Goal: Information Seeking & Learning: Learn about a topic

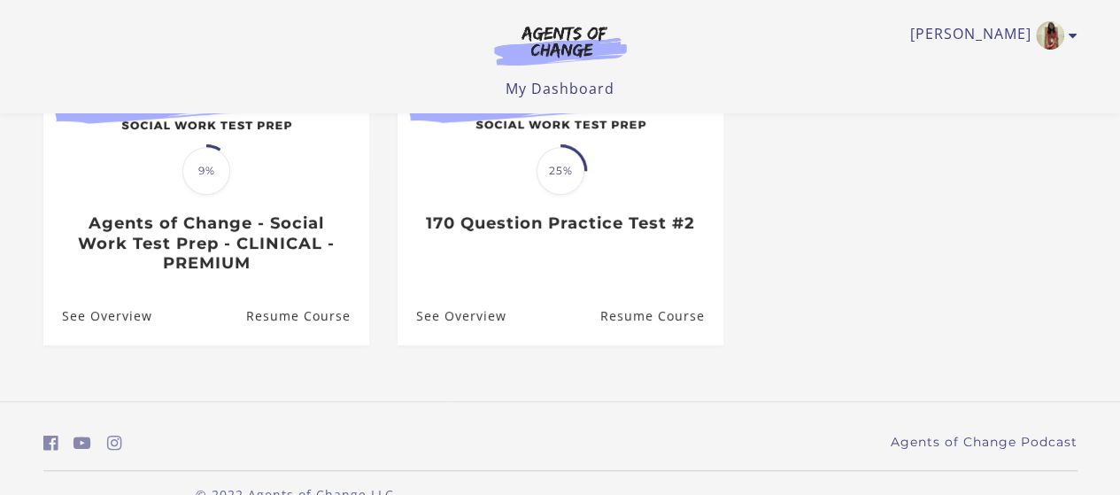
scroll to position [287, 0]
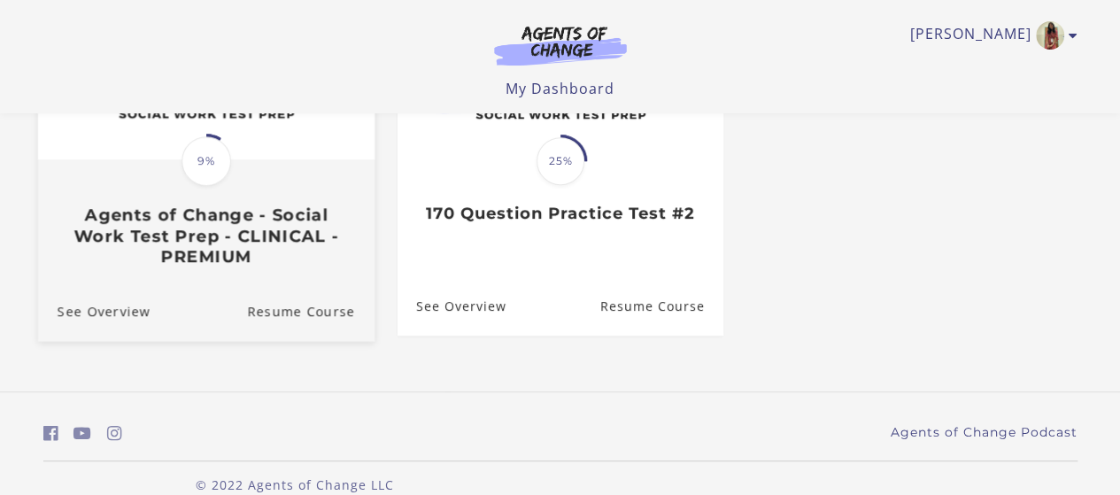
click at [289, 251] on h3 "Agents of Change - Social Work Test Prep - CLINICAL - PREMIUM" at bounding box center [205, 235] width 297 height 62
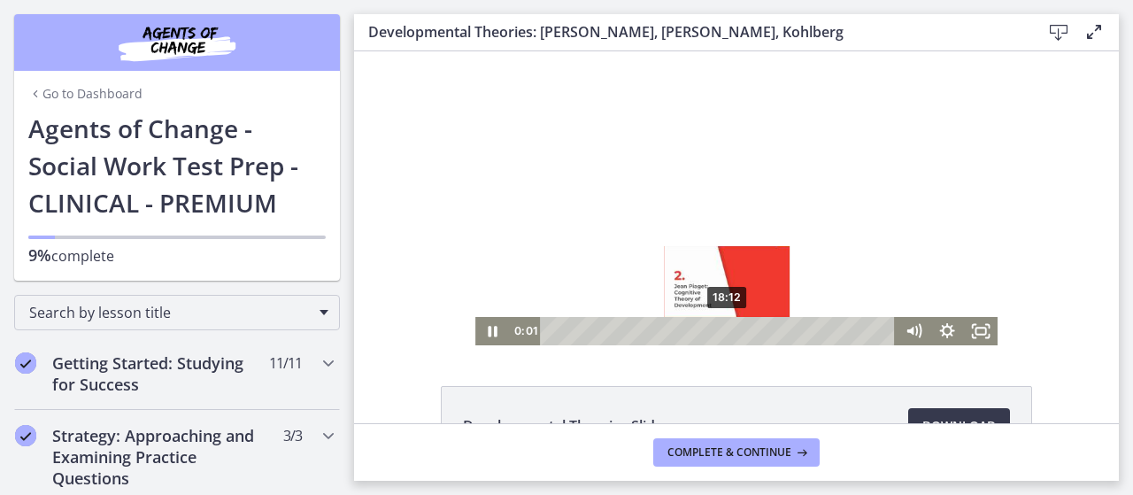
click at [722, 330] on div "18:12" at bounding box center [720, 331] width 336 height 28
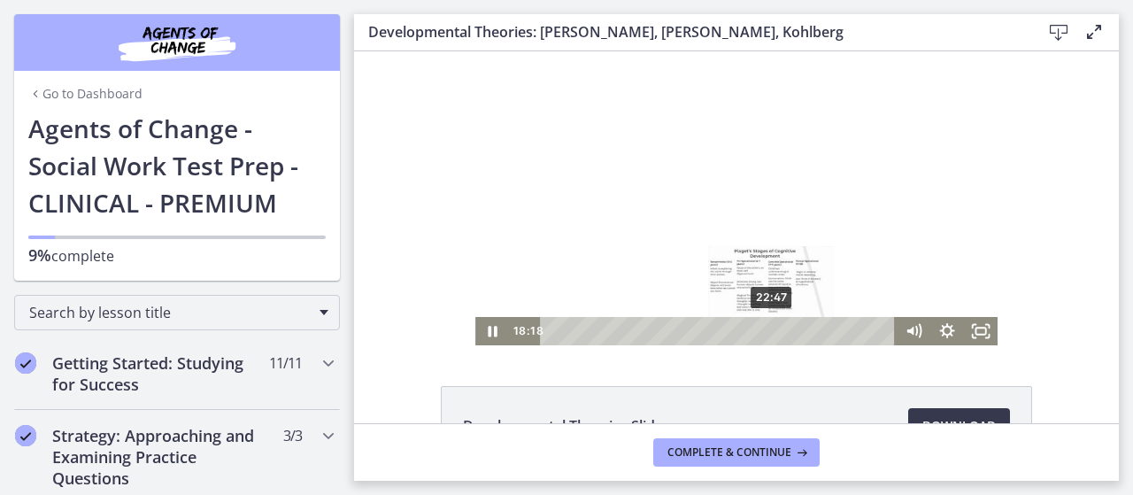
click at [766, 330] on div "22:47" at bounding box center [720, 331] width 336 height 28
click at [783, 331] on div "23:59" at bounding box center [720, 331] width 336 height 28
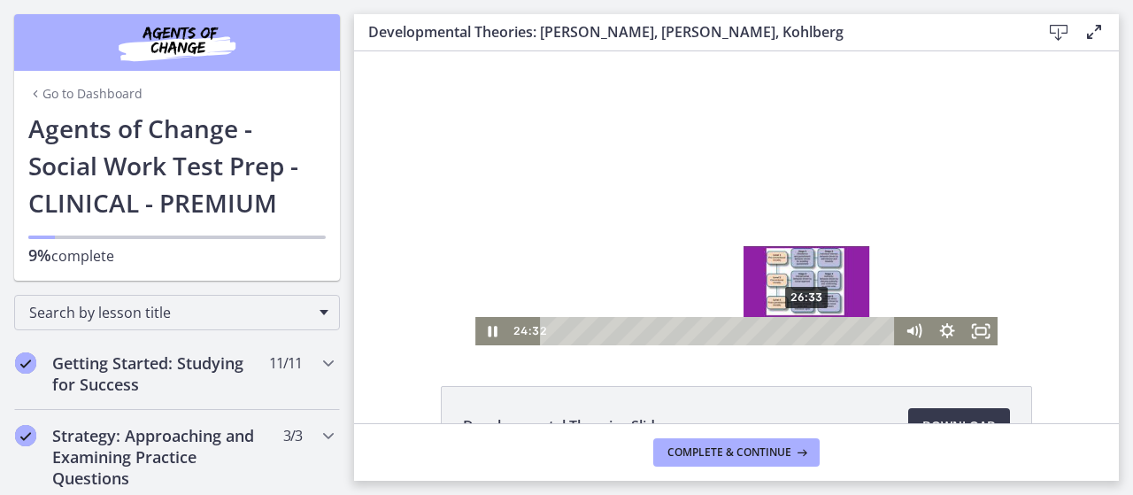
click at [802, 331] on div "26:33" at bounding box center [720, 331] width 336 height 28
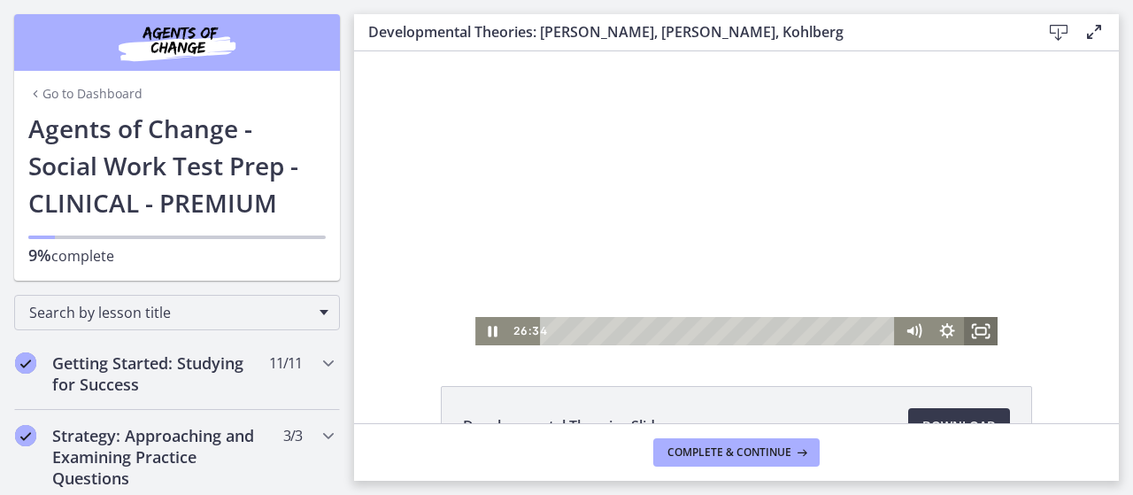
click at [968, 327] on icon "Fullscreen" at bounding box center [981, 331] width 34 height 28
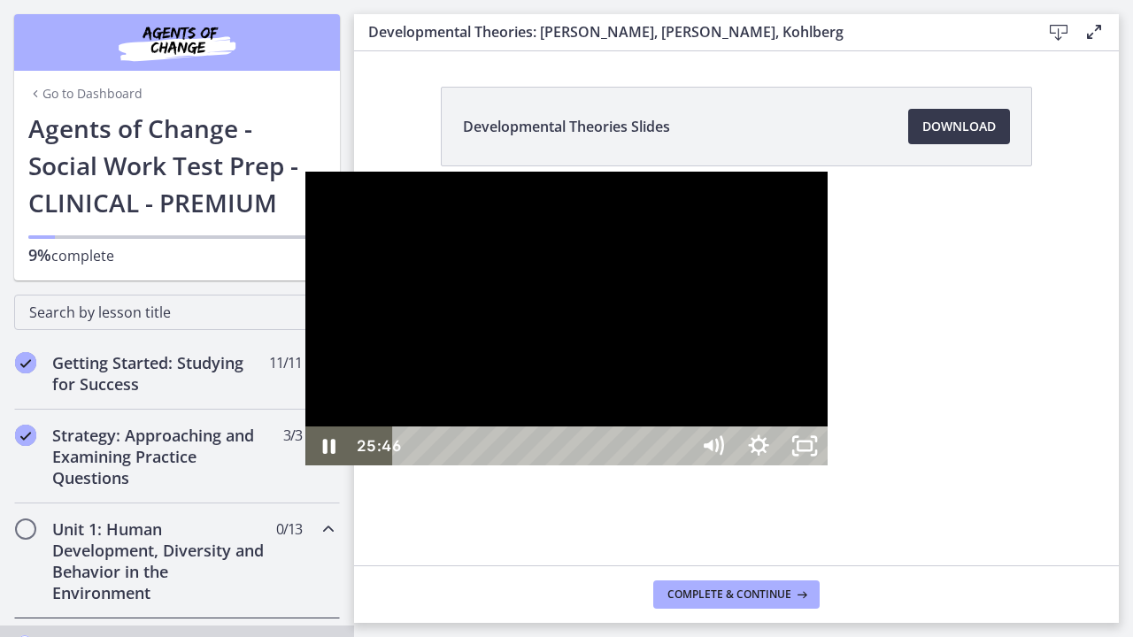
click at [678, 466] on div "25:46" at bounding box center [544, 446] width 268 height 39
click at [823, 466] on div at bounding box center [566, 319] width 522 height 294
click at [678, 466] on div "26:45" at bounding box center [544, 446] width 268 height 39
click at [828, 366] on div at bounding box center [566, 319] width 522 height 294
click at [678, 466] on div "28:35" at bounding box center [544, 446] width 268 height 39
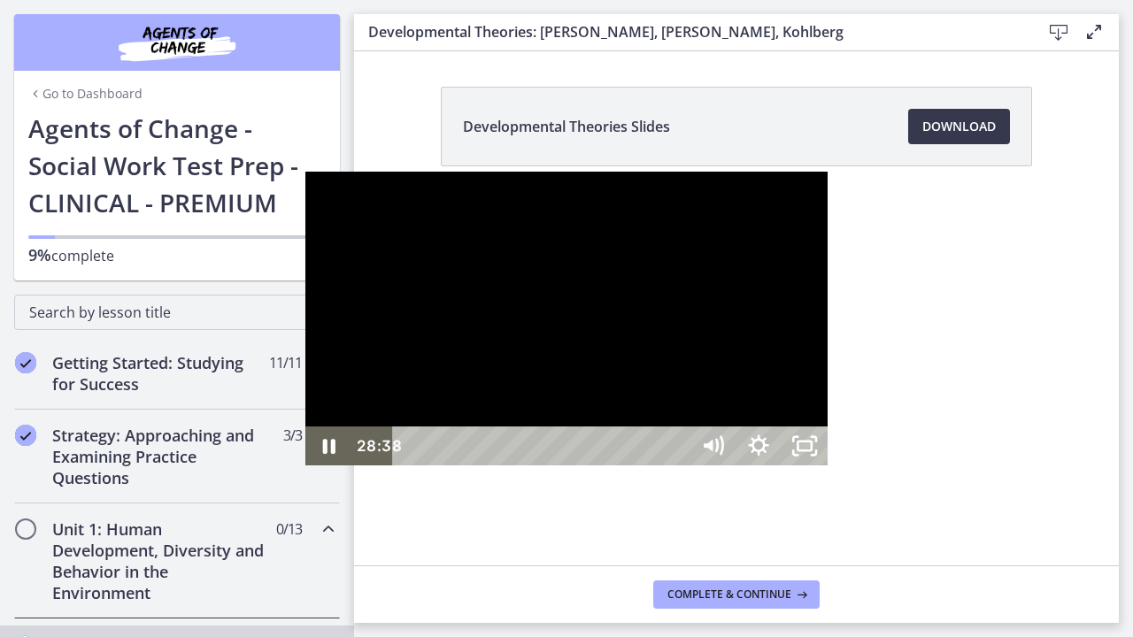
click at [678, 466] on div "27:40" at bounding box center [544, 446] width 268 height 39
click at [678, 466] on div "27:11" at bounding box center [544, 446] width 268 height 39
click at [678, 466] on div "28:14" at bounding box center [544, 446] width 268 height 39
click at [828, 466] on div at bounding box center [566, 319] width 522 height 294
click at [823, 372] on div at bounding box center [566, 319] width 522 height 294
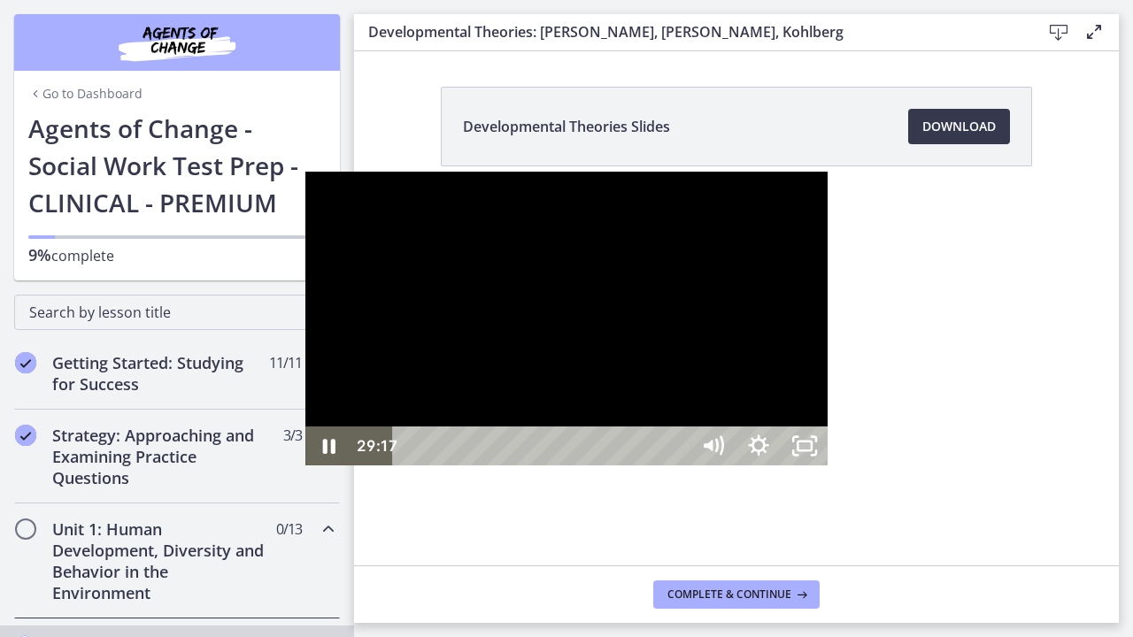
click at [678, 466] on div "29:17" at bounding box center [544, 446] width 268 height 39
click at [678, 466] on div "30:44" at bounding box center [544, 446] width 268 height 39
click at [678, 466] on div "31:58" at bounding box center [544, 446] width 268 height 39
click at [678, 466] on div "33:32" at bounding box center [544, 446] width 268 height 39
click at [828, 449] on div at bounding box center [566, 319] width 522 height 294
